Goal: Task Accomplishment & Management: Manage account settings

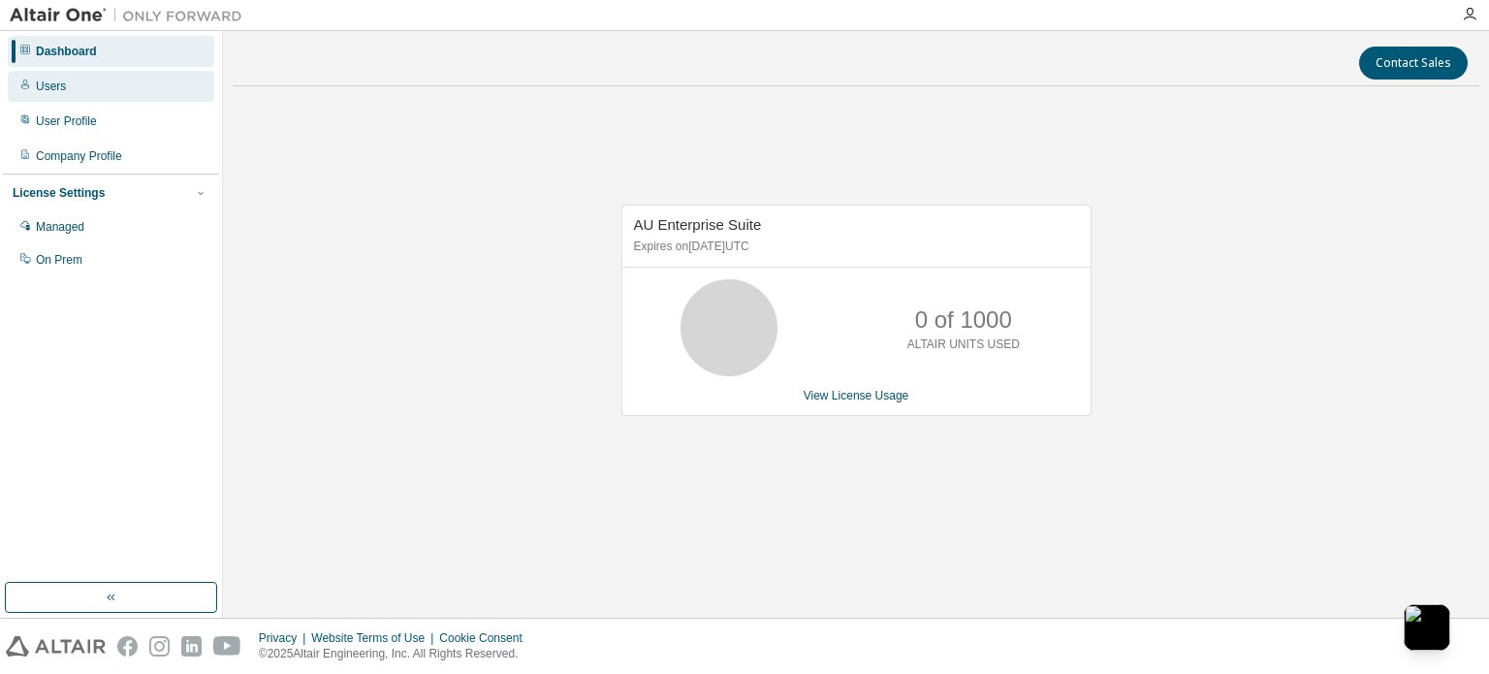
click at [66, 84] on div "Users" at bounding box center [111, 86] width 206 height 31
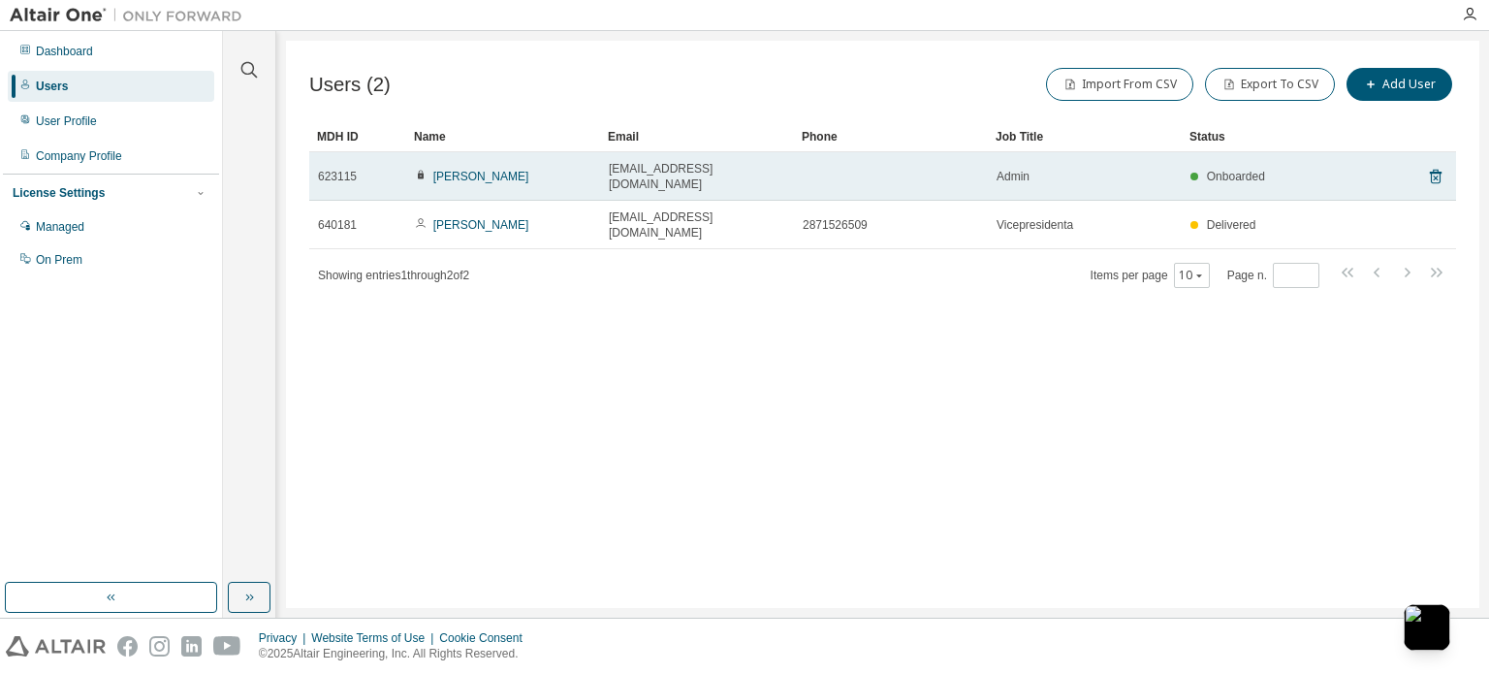
click at [1355, 169] on td "Onboarded" at bounding box center [1271, 176] width 181 height 48
click at [495, 172] on link "[PERSON_NAME]" at bounding box center [481, 177] width 96 height 14
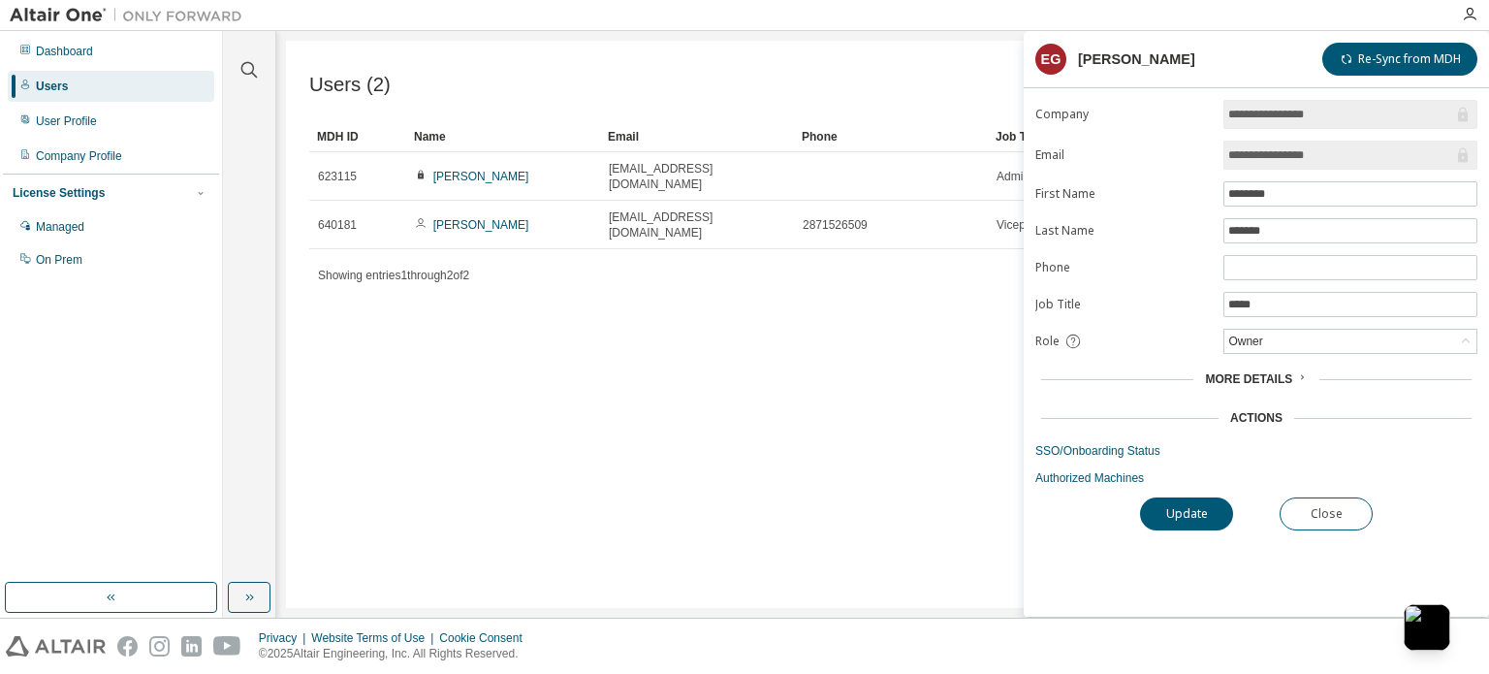
click at [866, 388] on div "Users (2) Import From CSV Export To CSV Add User Clear Load Save Save As Field …" at bounding box center [882, 324] width 1193 height 567
click at [814, 75] on div "Users (2) Import From CSV Export To CSV Add User" at bounding box center [882, 84] width 1147 height 41
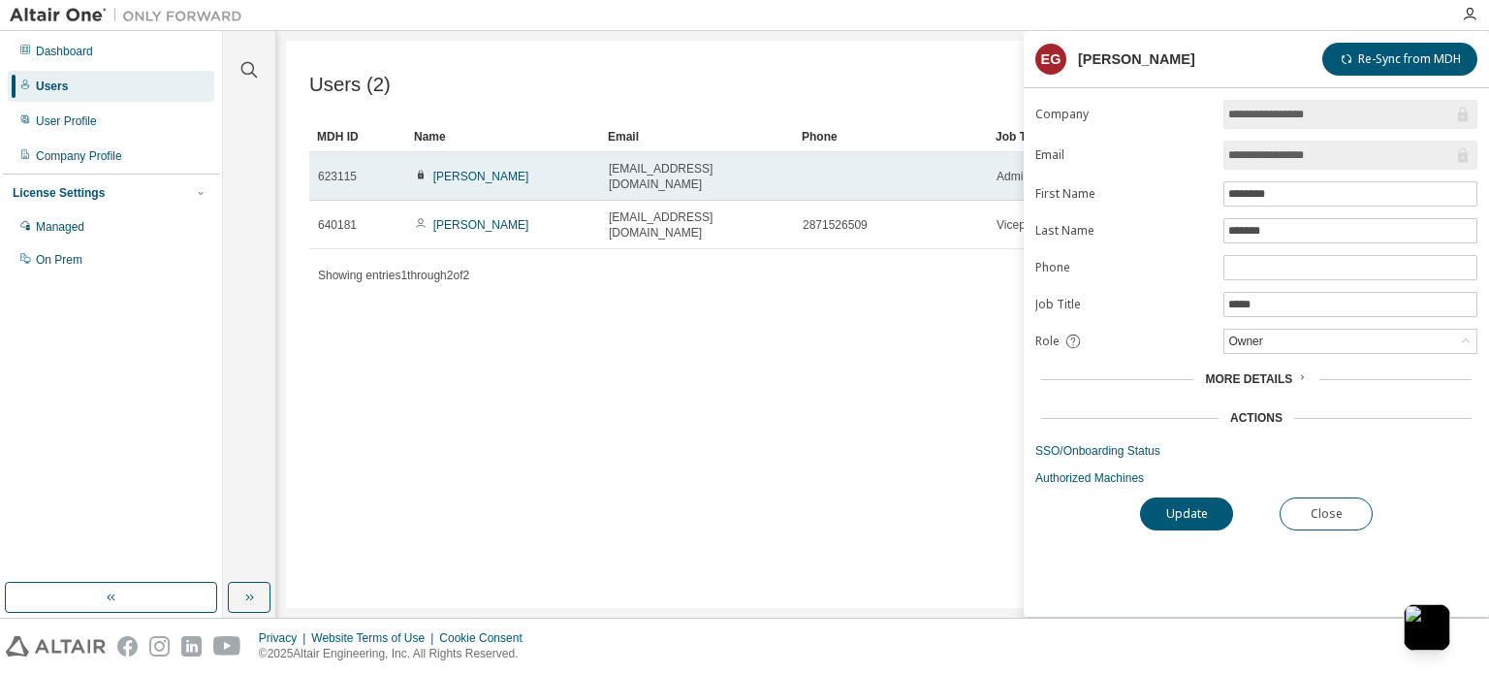
click at [444, 176] on td "[PERSON_NAME]" at bounding box center [503, 176] width 194 height 48
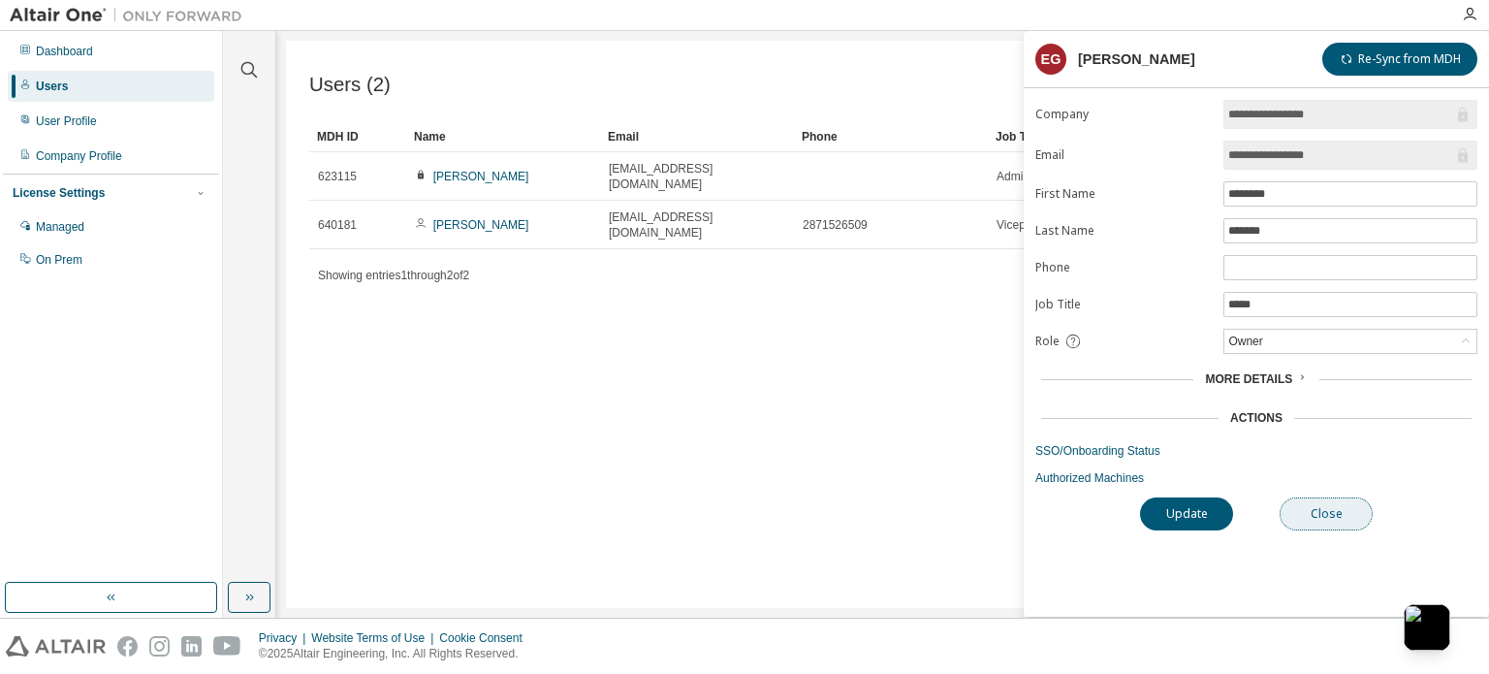
click at [1311, 497] on button "Close" at bounding box center [1325, 513] width 93 height 33
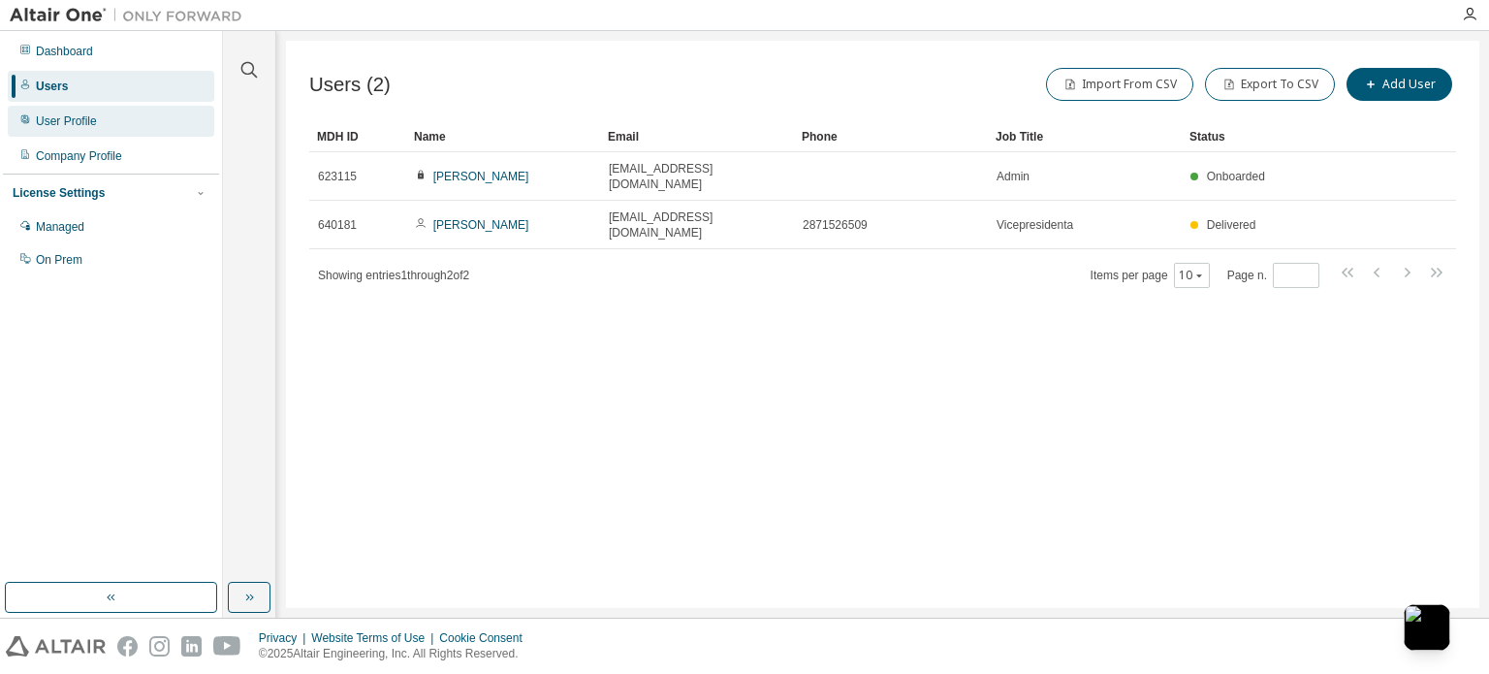
click at [62, 115] on div "User Profile" at bounding box center [66, 121] width 61 height 16
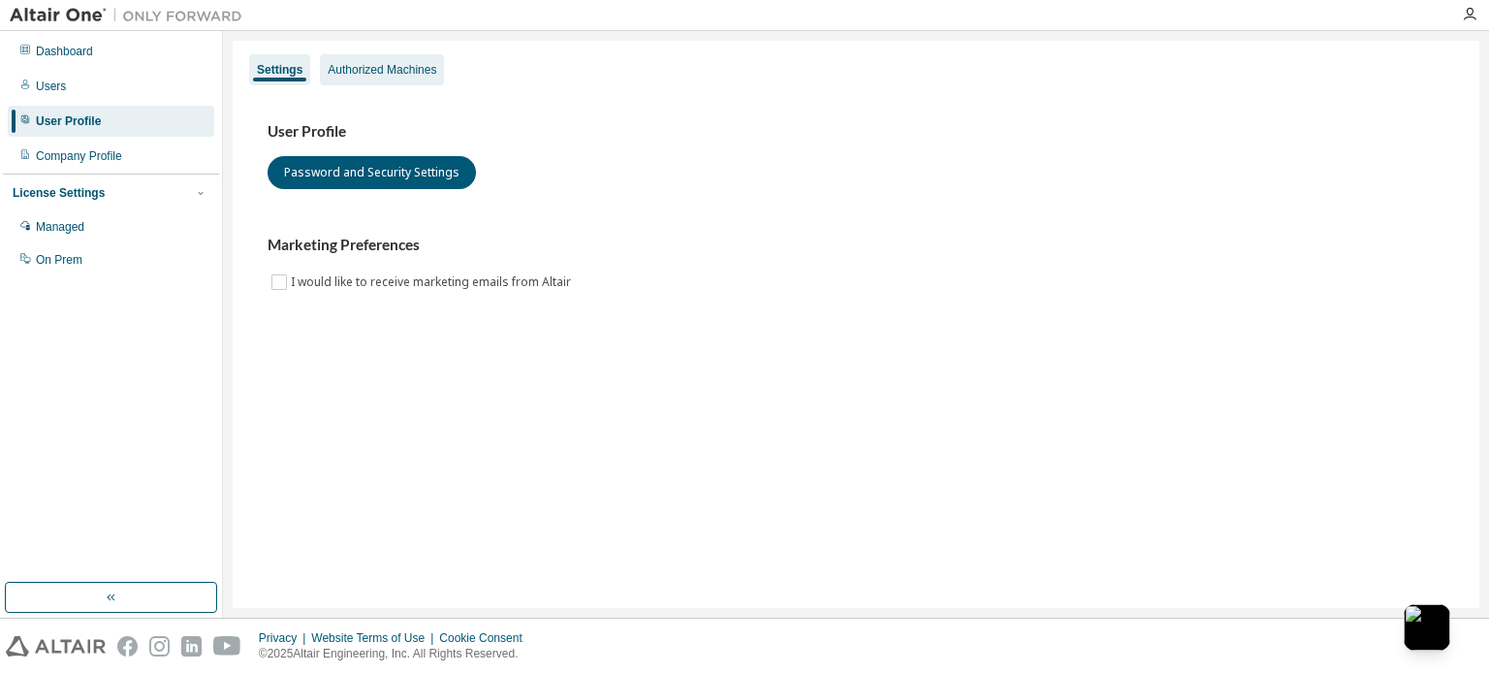
click at [377, 67] on div "Authorized Machines" at bounding box center [382, 70] width 109 height 16
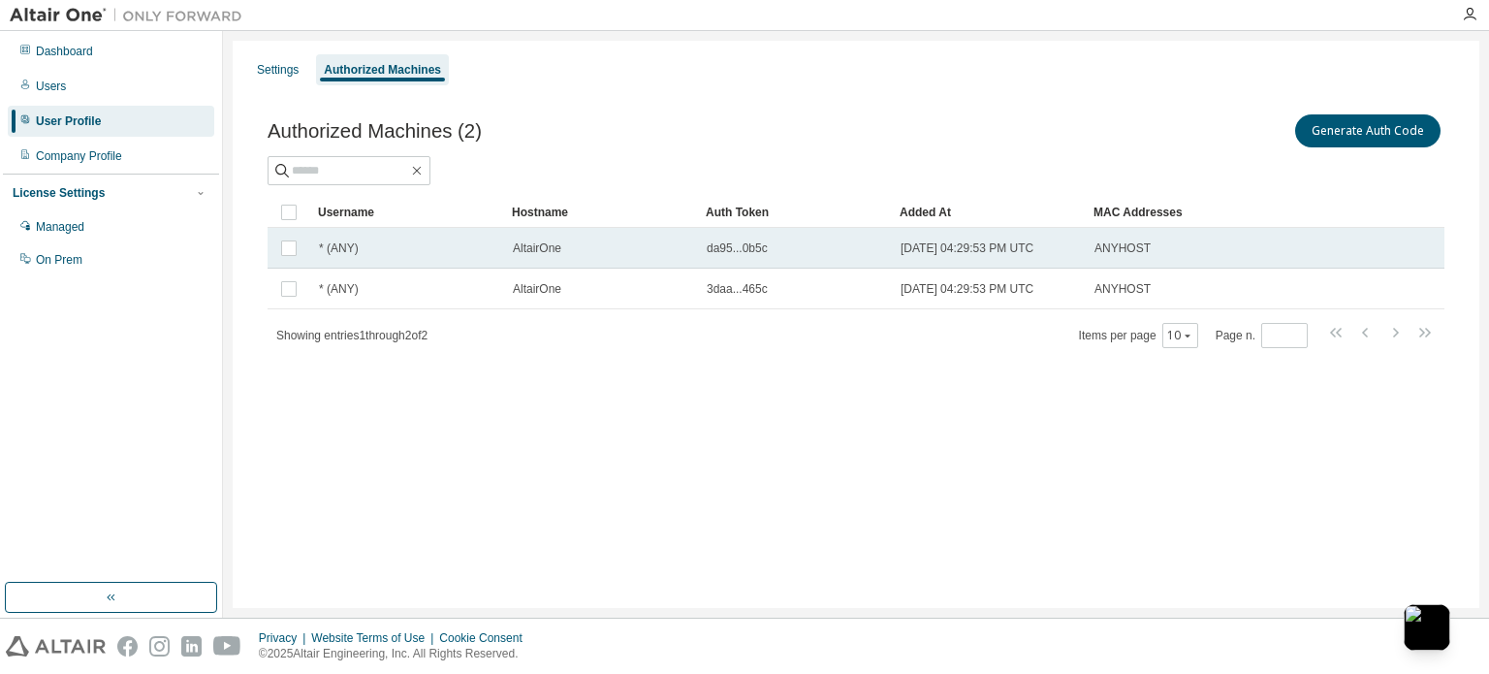
click at [371, 240] on div "* (ANY)" at bounding box center [407, 248] width 176 height 16
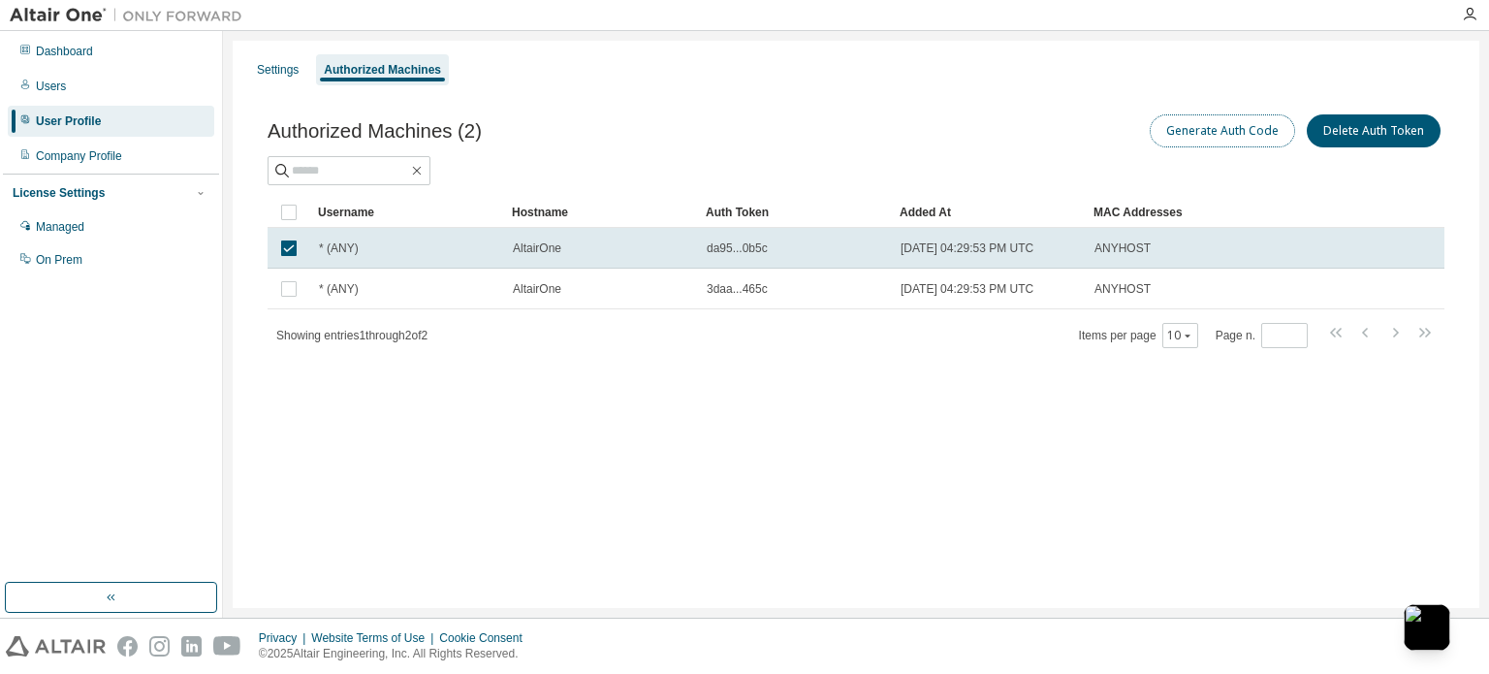
click at [1207, 142] on button "Generate Auth Code" at bounding box center [1221, 130] width 145 height 33
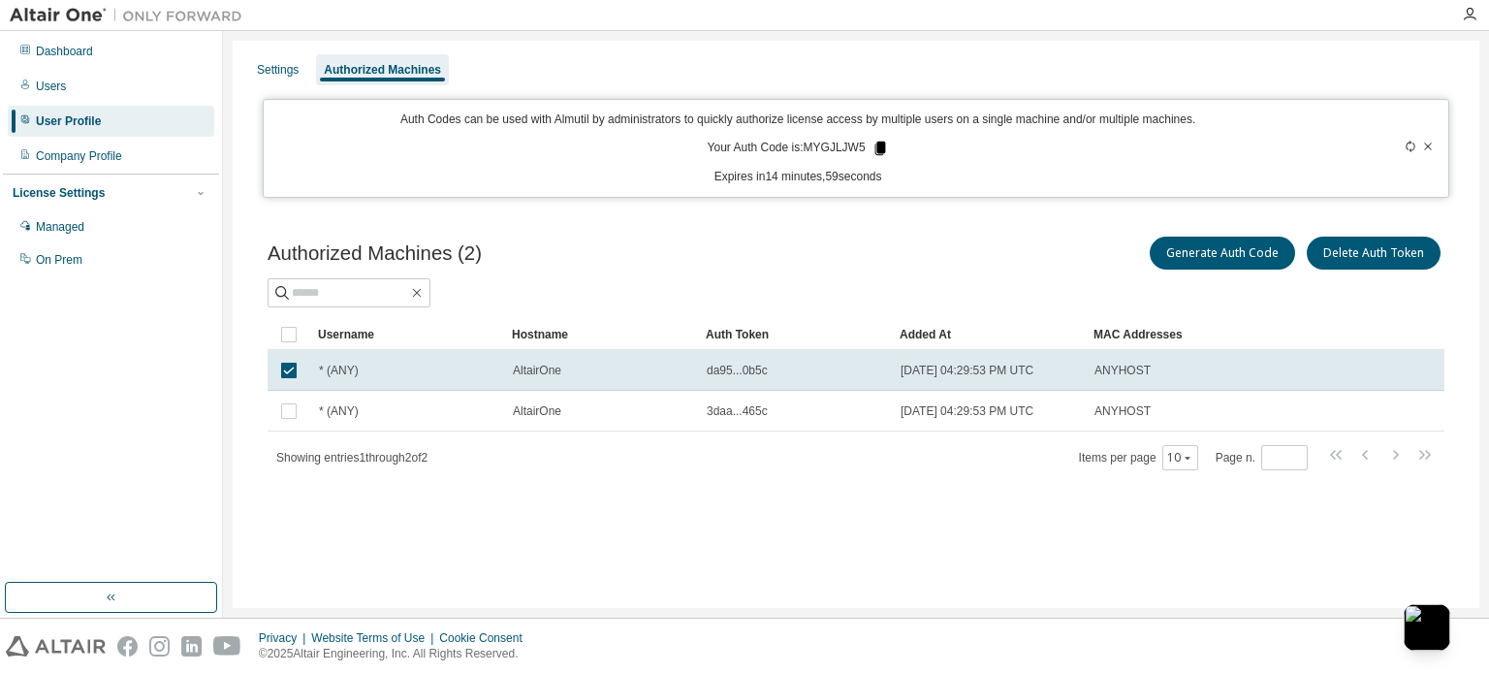
click at [874, 146] on icon at bounding box center [879, 149] width 11 height 14
click at [32, 74] on div "Users" at bounding box center [111, 86] width 206 height 31
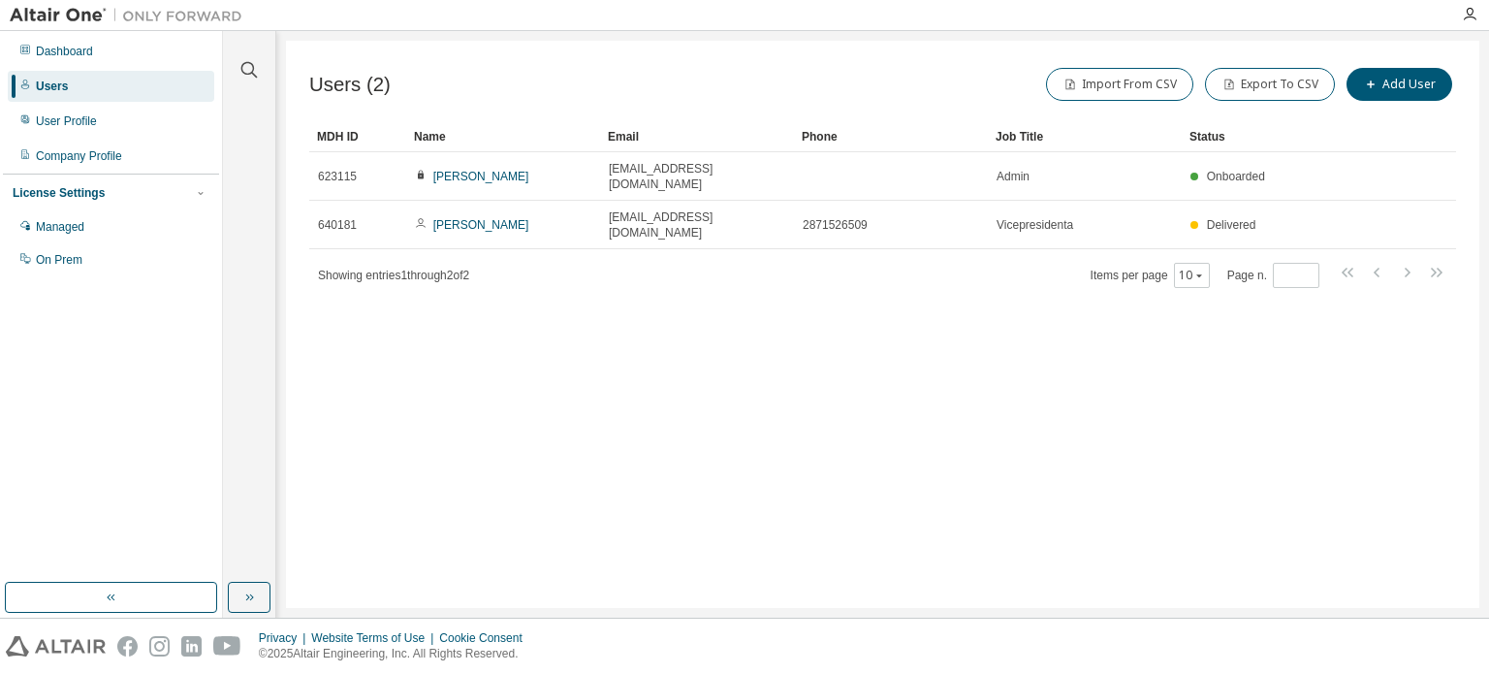
click at [1230, 268] on div "Users (2) Import From CSV Export To CSV Add User Clear Load Save Save As Field …" at bounding box center [882, 324] width 1193 height 567
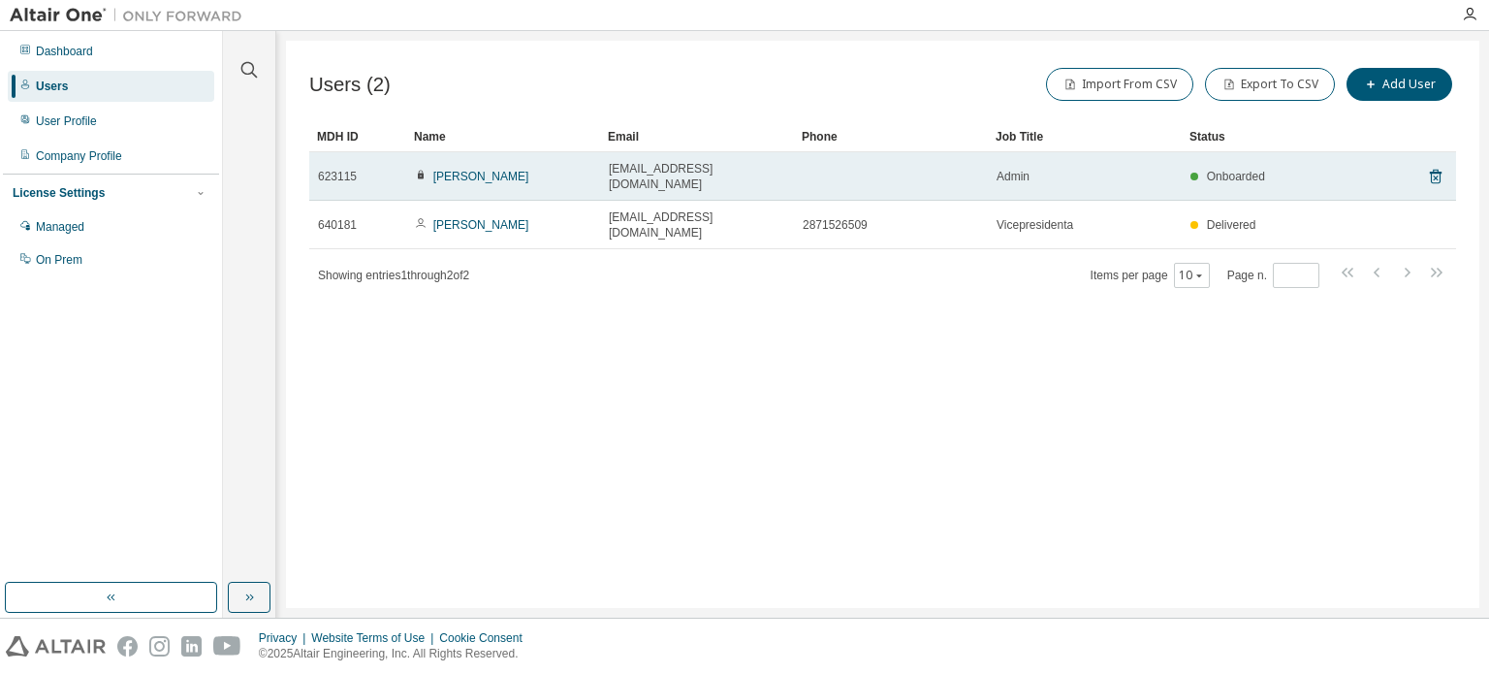
click at [694, 169] on span "[EMAIL_ADDRESS][DOMAIN_NAME]" at bounding box center [697, 176] width 176 height 31
drag, startPoint x: 710, startPoint y: 169, endPoint x: 609, endPoint y: 169, distance: 101.8
click at [609, 169] on div "[EMAIL_ADDRESS][DOMAIN_NAME]" at bounding box center [697, 176] width 176 height 31
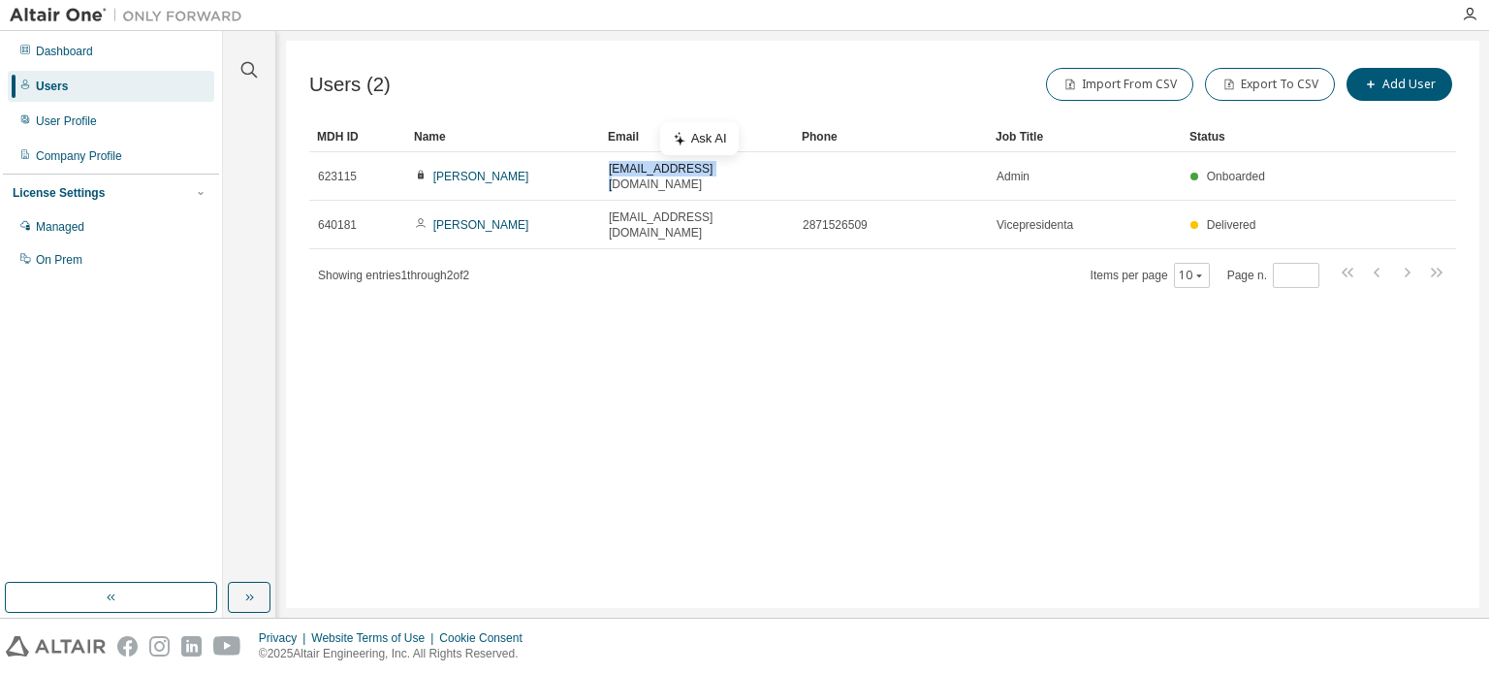
copy span "[EMAIL_ADDRESS][DOMAIN_NAME]"
click at [958, 560] on div "Users (2) Import From CSV Export To CSV Add User Clear Load Save Save As Field …" at bounding box center [882, 324] width 1193 height 567
click at [606, 302] on div "Users (2) Import From CSV Export To CSV Add User Clear Load Save Save As Field …" at bounding box center [882, 324] width 1193 height 567
